Goal: Book appointment/travel/reservation

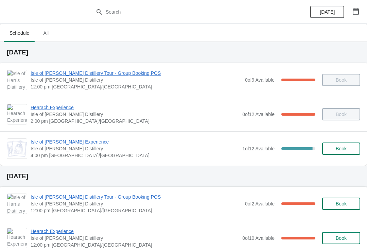
click at [86, 142] on span "Isle of [PERSON_NAME] Experience" at bounding box center [135, 141] width 208 height 7
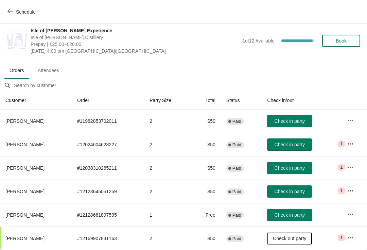
scroll to position [3, 0]
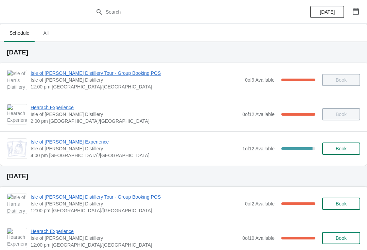
click at [85, 140] on span "Isle of [PERSON_NAME] Experience" at bounding box center [135, 141] width 208 height 7
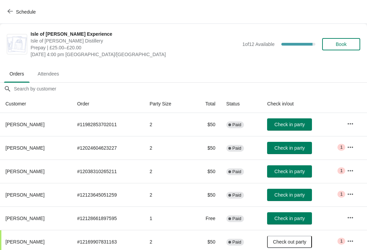
click at [293, 148] on span "Check in party" at bounding box center [289, 147] width 30 height 5
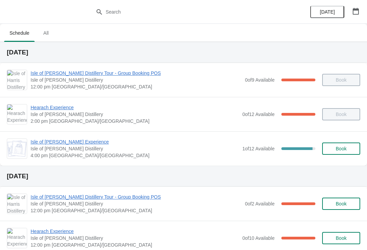
click at [40, 141] on span "Isle of [PERSON_NAME] Experience" at bounding box center [135, 141] width 208 height 7
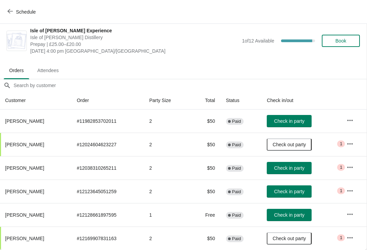
scroll to position [3, 0]
click at [287, 190] on span "Check in party" at bounding box center [289, 190] width 30 height 5
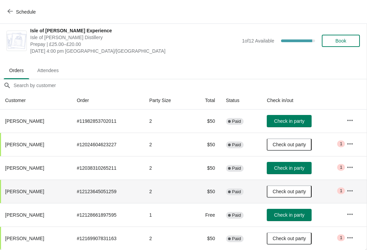
click at [293, 167] on span "Check in party" at bounding box center [289, 167] width 30 height 5
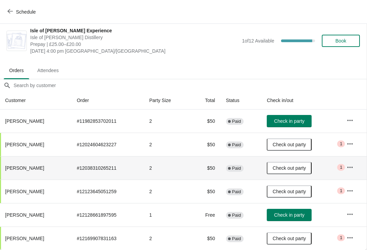
click at [291, 217] on span "Check in party" at bounding box center [289, 214] width 30 height 5
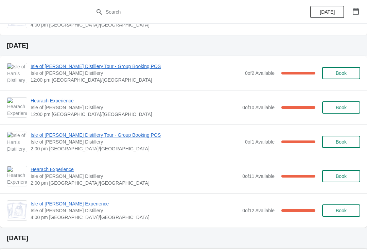
scroll to position [131, 0]
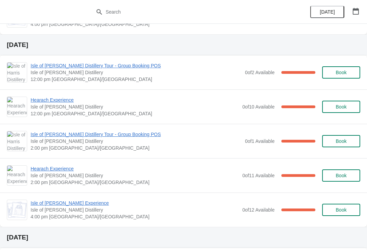
click at [66, 205] on span "Isle of [PERSON_NAME] Experience" at bounding box center [135, 202] width 208 height 7
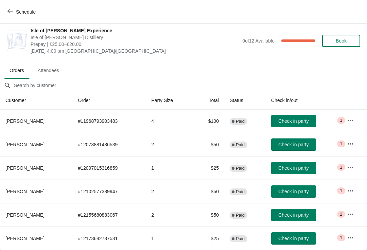
scroll to position [3, 0]
click at [20, 14] on span "Schedule" at bounding box center [26, 11] width 20 height 5
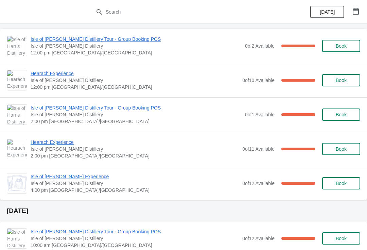
scroll to position [149, 0]
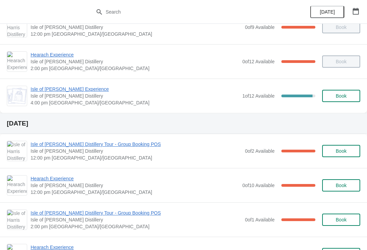
scroll to position [50, 0]
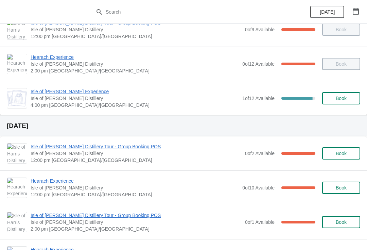
click at [355, 14] on icon "button" at bounding box center [355, 11] width 6 height 7
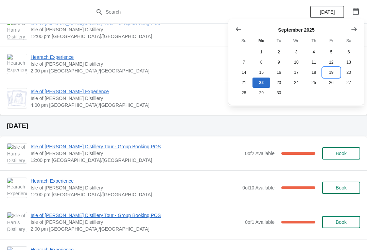
click at [329, 73] on button "19" at bounding box center [330, 72] width 17 height 10
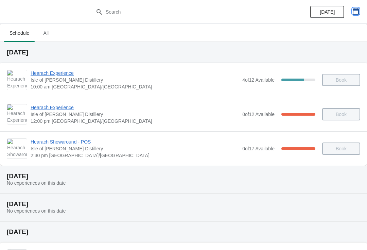
click at [355, 10] on icon "button" at bounding box center [355, 11] width 6 height 7
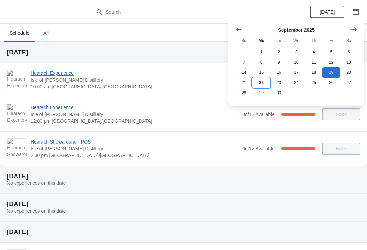
click at [260, 83] on button "22" at bounding box center [260, 82] width 17 height 10
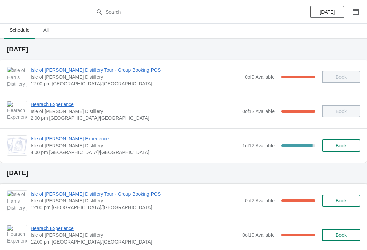
scroll to position [26, 0]
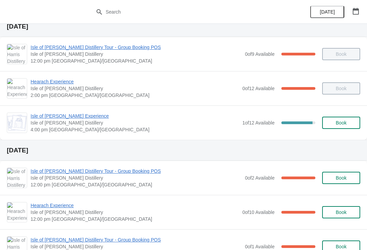
click at [79, 119] on span "Isle of [PERSON_NAME] Experience" at bounding box center [135, 115] width 208 height 7
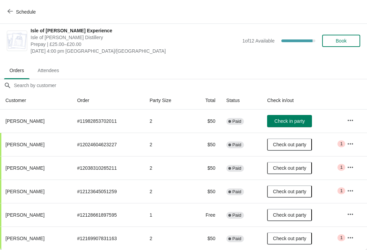
scroll to position [3, 0]
click at [14, 13] on span "Schedule" at bounding box center [22, 11] width 27 height 6
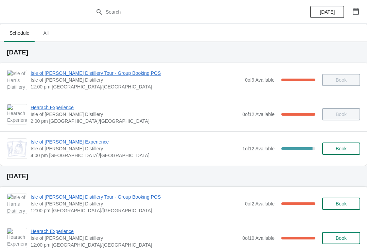
click at [79, 143] on span "Isle of [PERSON_NAME] Experience" at bounding box center [135, 141] width 208 height 7
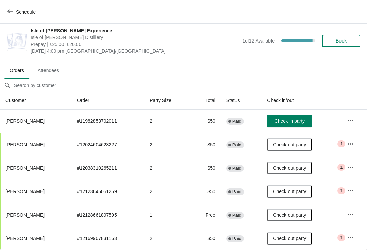
scroll to position [3, 0]
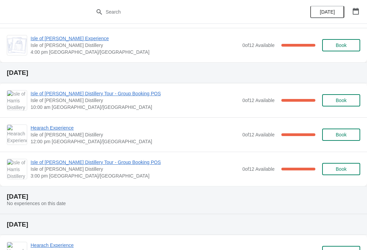
scroll to position [298, 0]
